Goal: Transaction & Acquisition: Purchase product/service

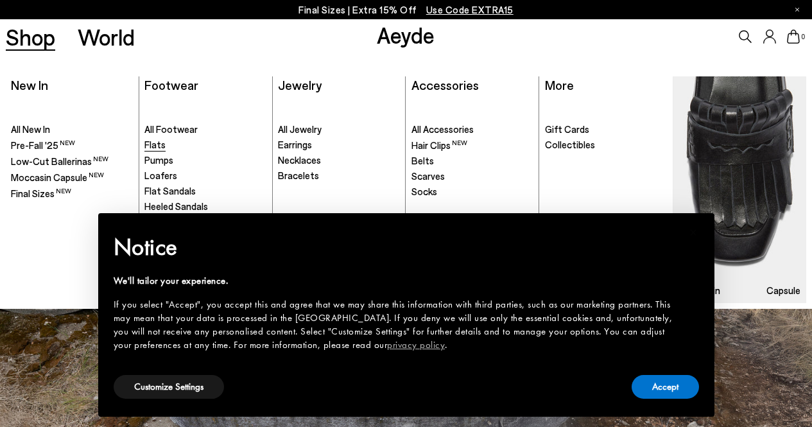
click at [152, 144] on span "Flats" at bounding box center [154, 145] width 21 height 12
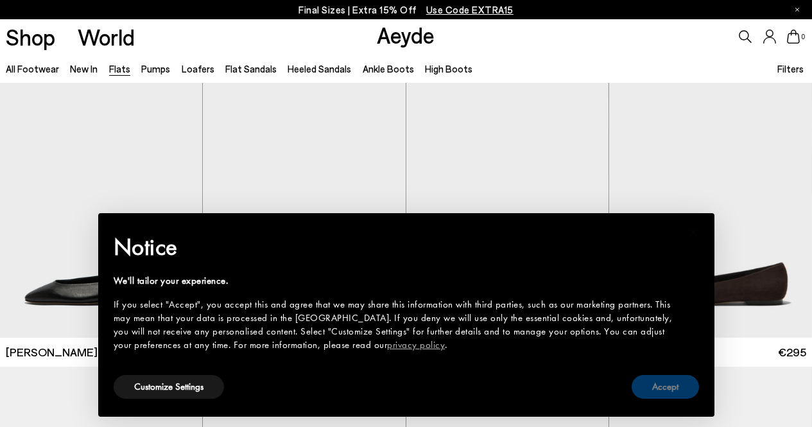
click at [675, 383] on button "Accept" at bounding box center [665, 387] width 67 height 24
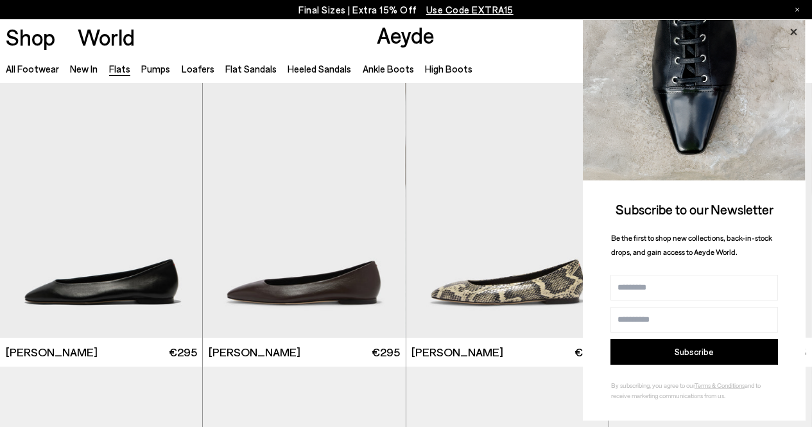
click at [792, 29] on icon at bounding box center [793, 32] width 17 height 17
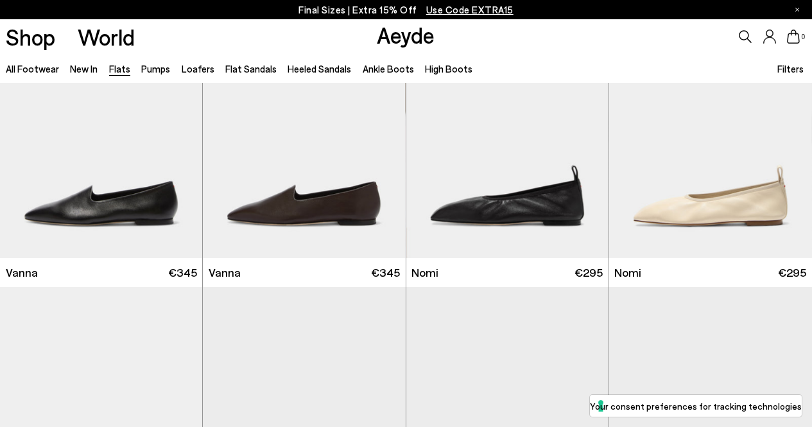
scroll to position [550, 0]
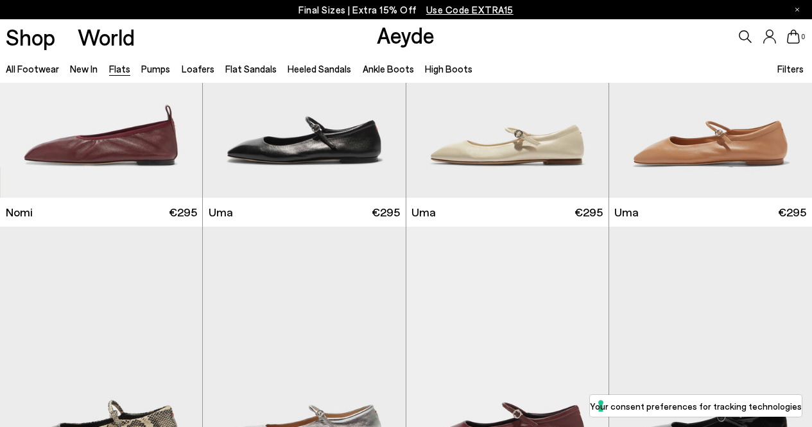
scroll to position [947, 0]
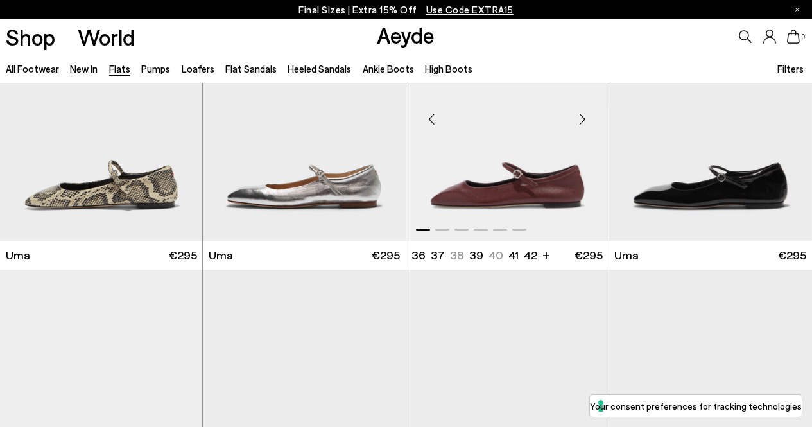
click at [500, 184] on img "1 / 6" at bounding box center [507, 114] width 202 height 255
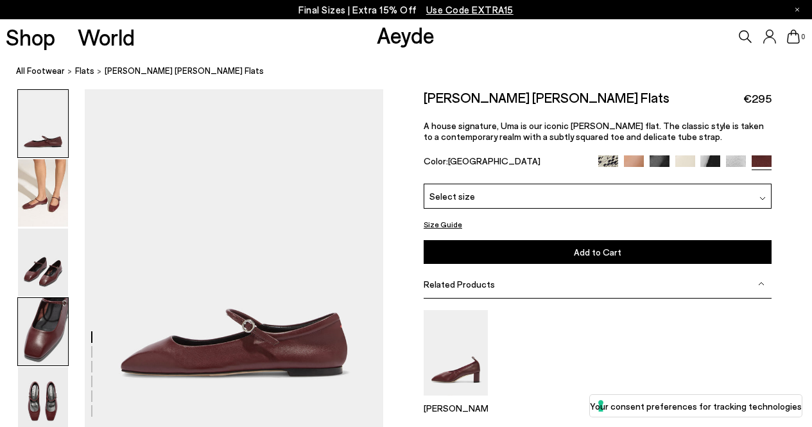
click at [38, 340] on img at bounding box center [43, 331] width 50 height 67
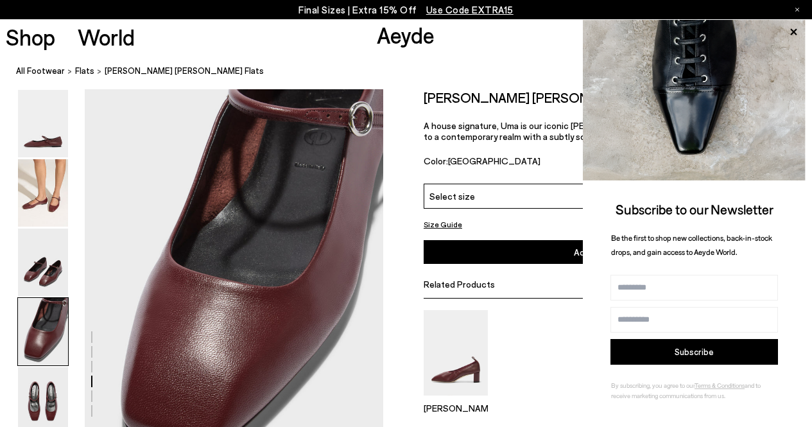
scroll to position [1262, 0]
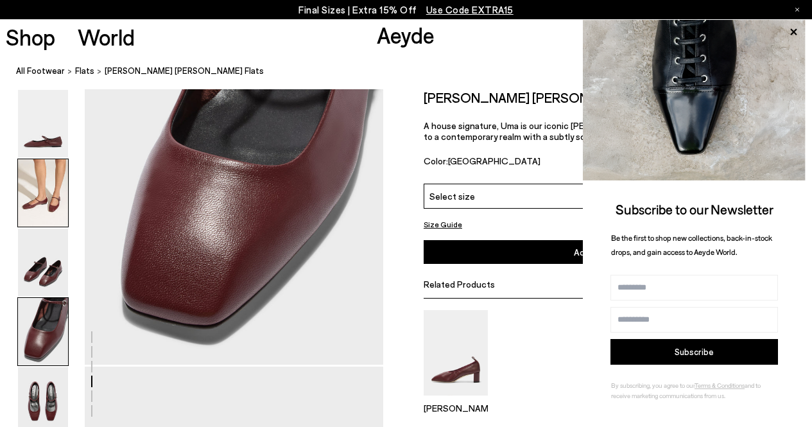
click at [47, 189] on img at bounding box center [43, 192] width 50 height 67
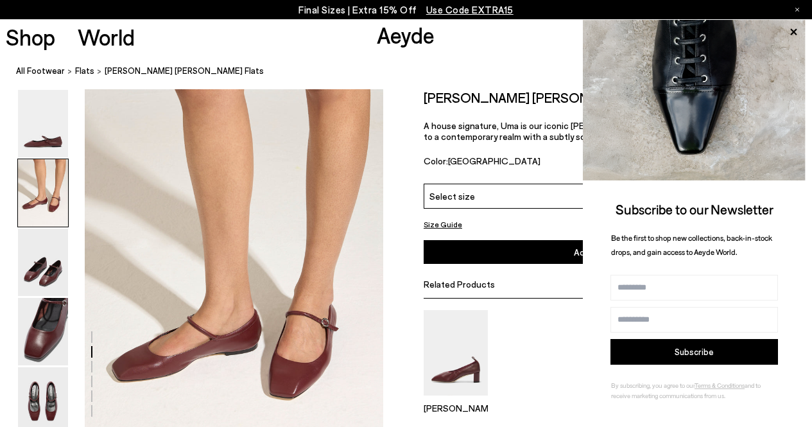
scroll to position [341, 0]
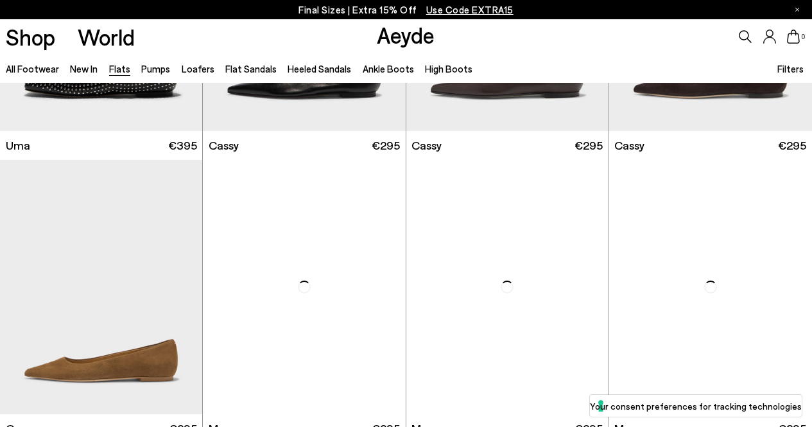
scroll to position [1248, 0]
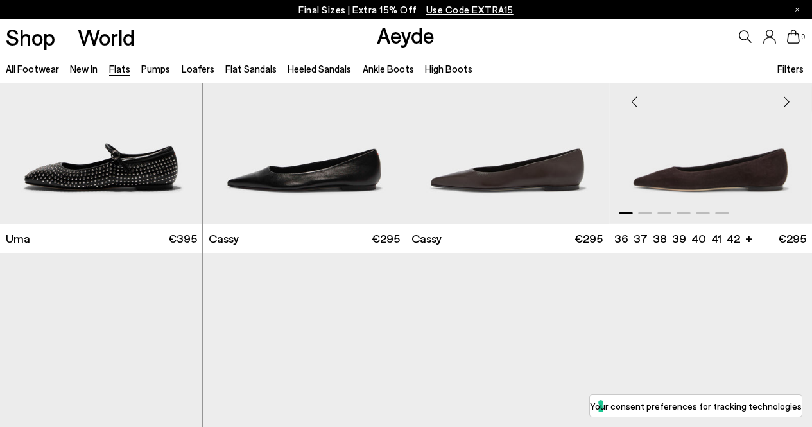
click at [693, 186] on img "1 / 6" at bounding box center [710, 96] width 203 height 255
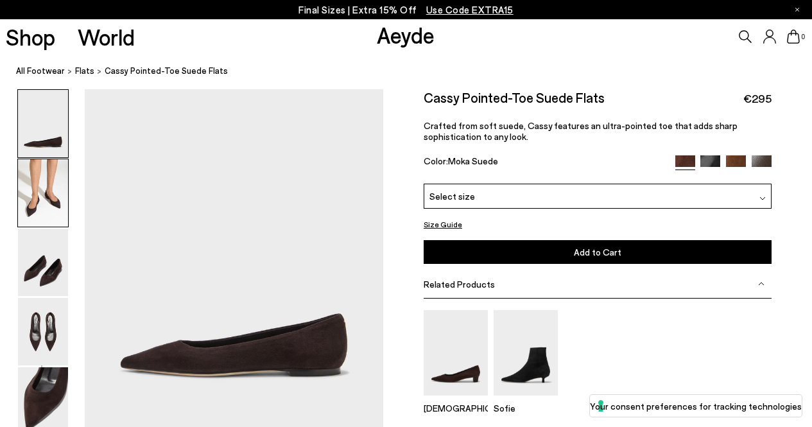
click at [42, 189] on img at bounding box center [43, 192] width 50 height 67
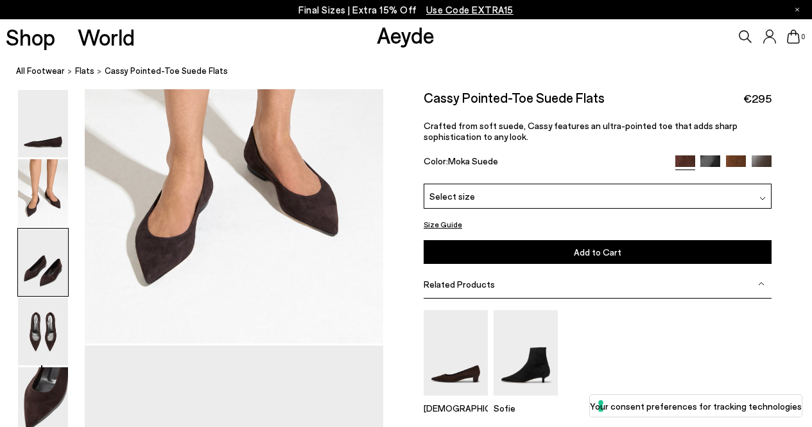
scroll to position [745, 0]
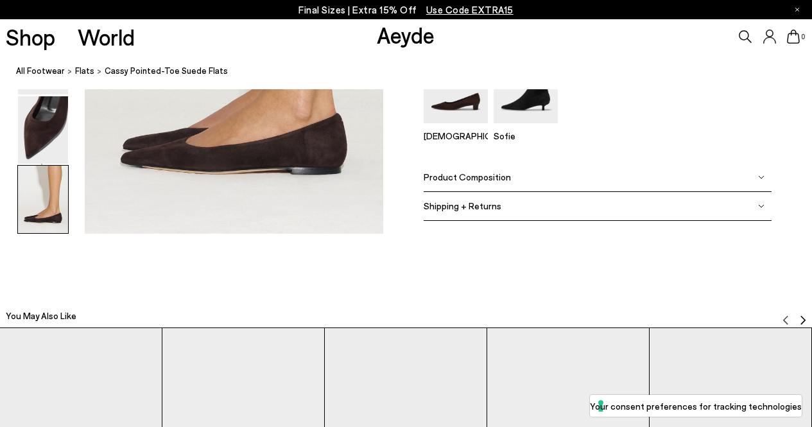
click at [48, 202] on img at bounding box center [43, 199] width 50 height 67
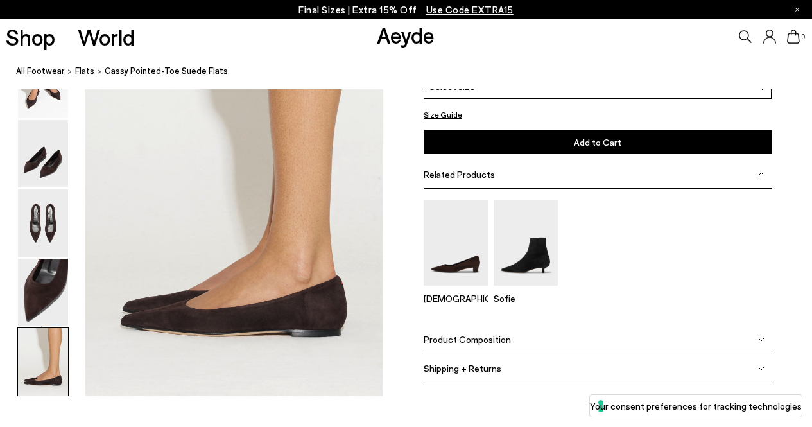
scroll to position [2028, 0]
